Goal: Task Accomplishment & Management: Use online tool/utility

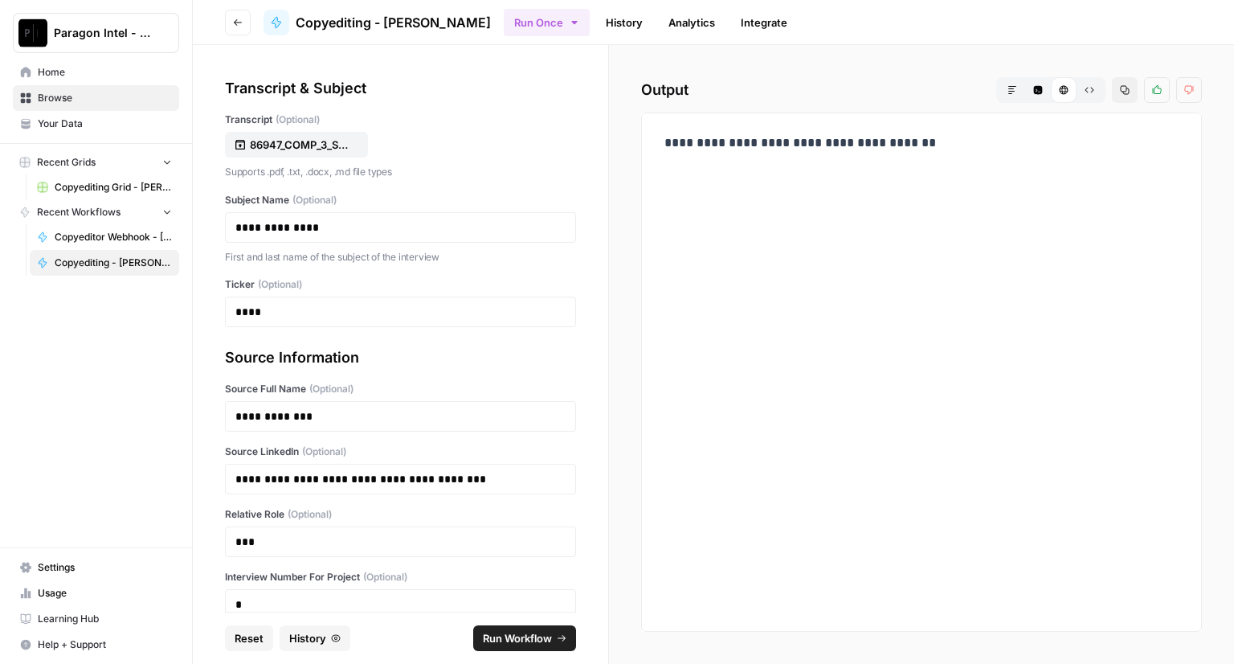
scroll to position [80, 0]
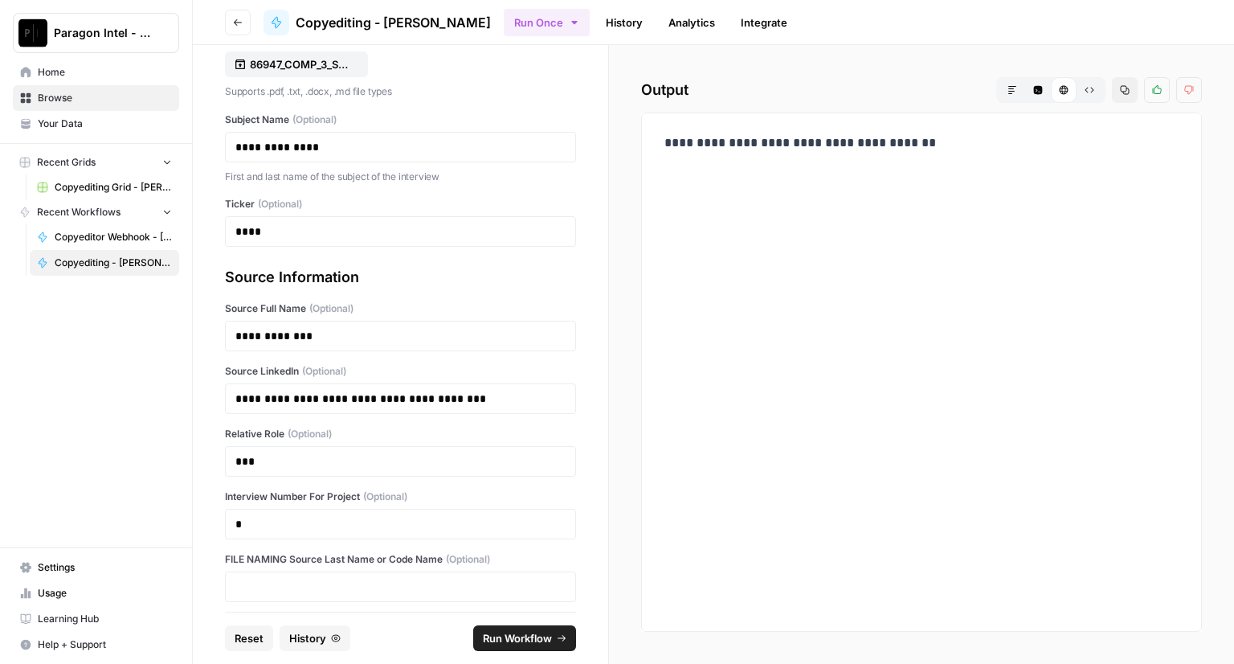
click at [61, 71] on span "Home" at bounding box center [105, 72] width 134 height 14
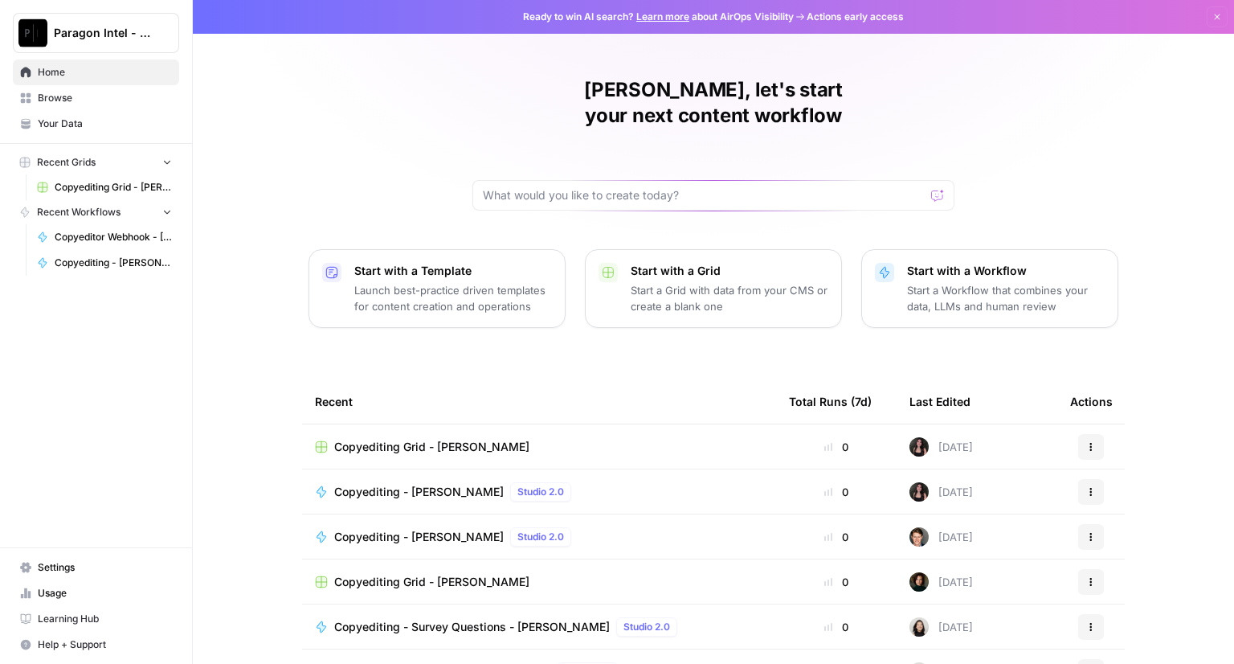
click at [386, 439] on span "Copyediting Grid - [PERSON_NAME]" at bounding box center [431, 447] width 195 height 16
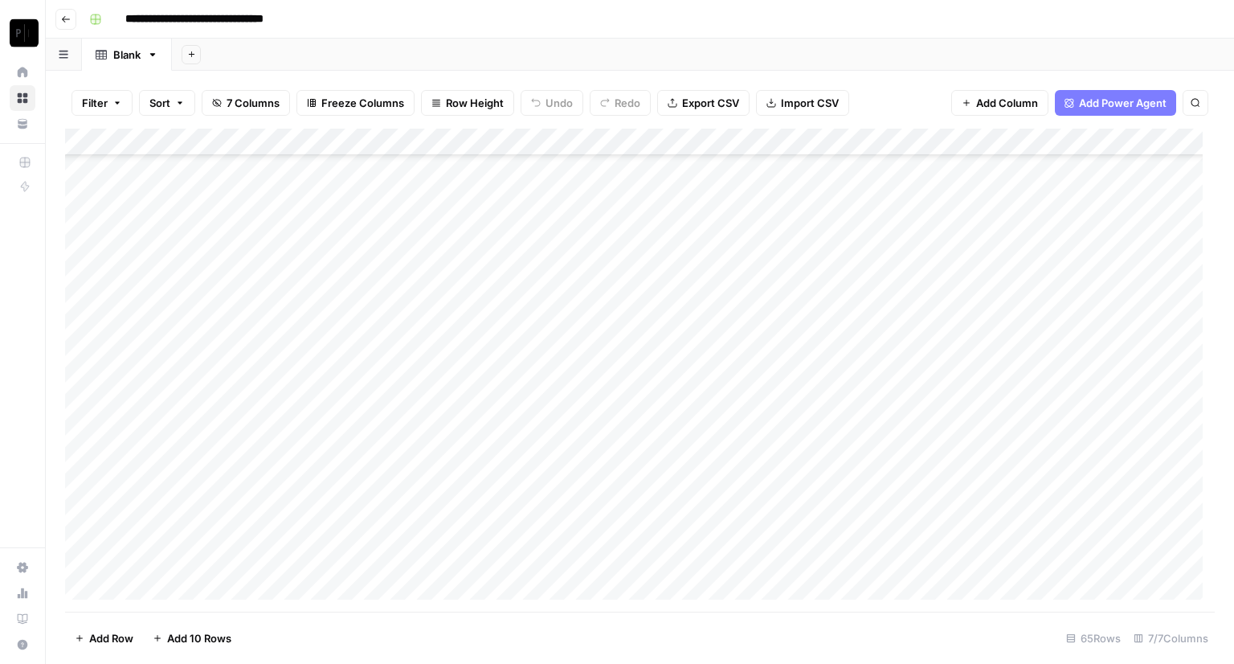
scroll to position [1358, 0]
click at [938, 562] on div "Add Column" at bounding box center [640, 370] width 1150 height 483
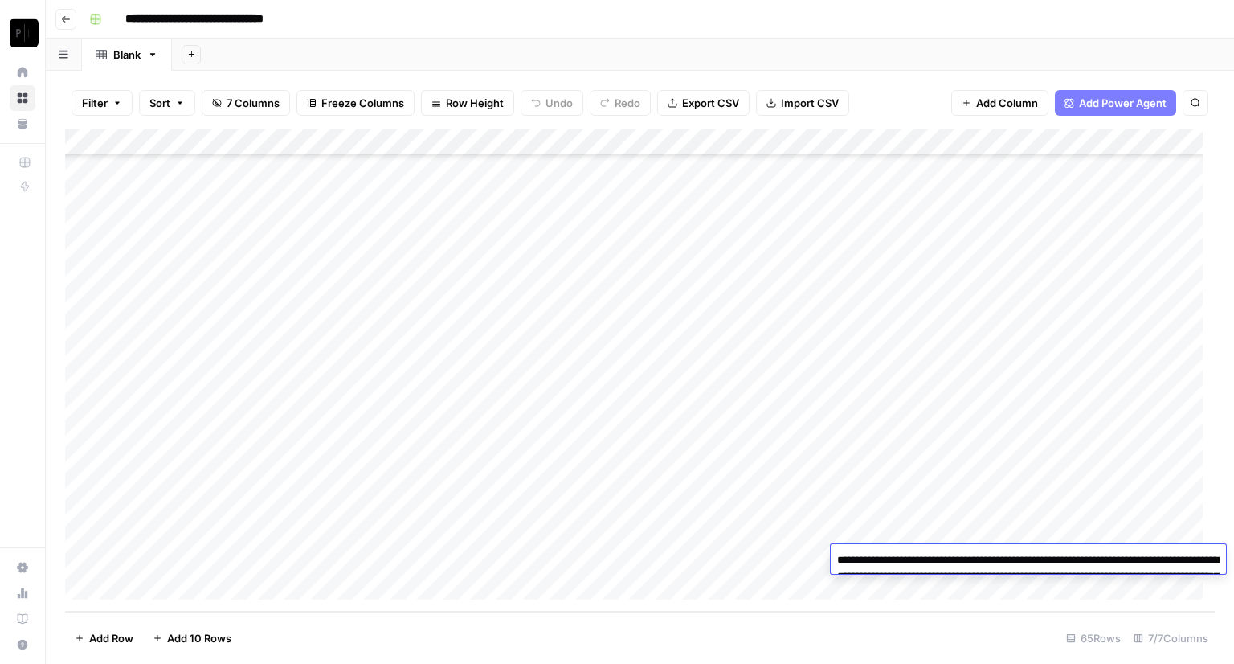
click at [938, 562] on textarea "**********" at bounding box center [1028, 584] width 395 height 71
